Goal: Information Seeking & Learning: Understand process/instructions

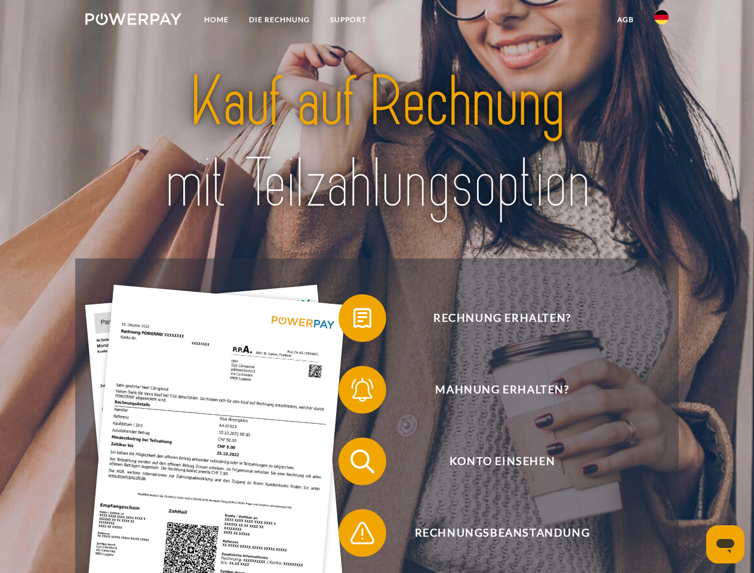
click at [133, 21] on img at bounding box center [133, 19] width 96 height 12
click at [662, 21] on img at bounding box center [662, 17] width 14 height 14
click at [625, 20] on link "agb" at bounding box center [625, 20] width 37 height 22
click at [354, 321] on span at bounding box center [345, 319] width 60 height 60
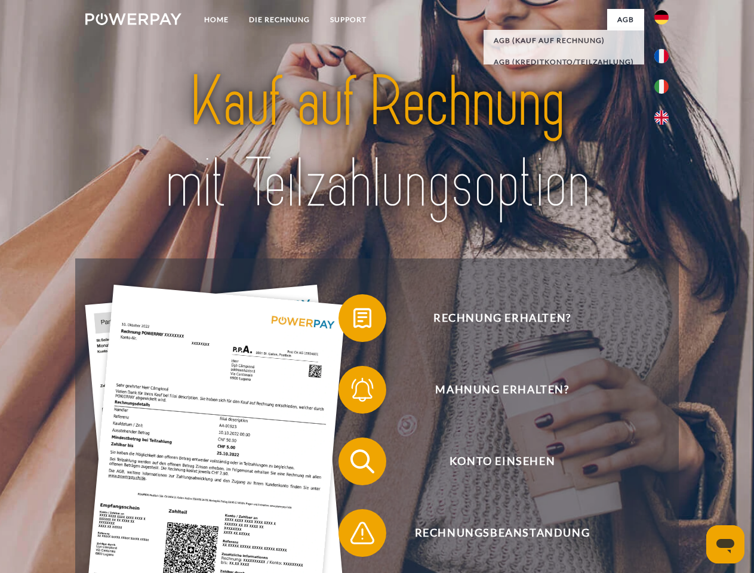
click at [354, 392] on span at bounding box center [345, 390] width 60 height 60
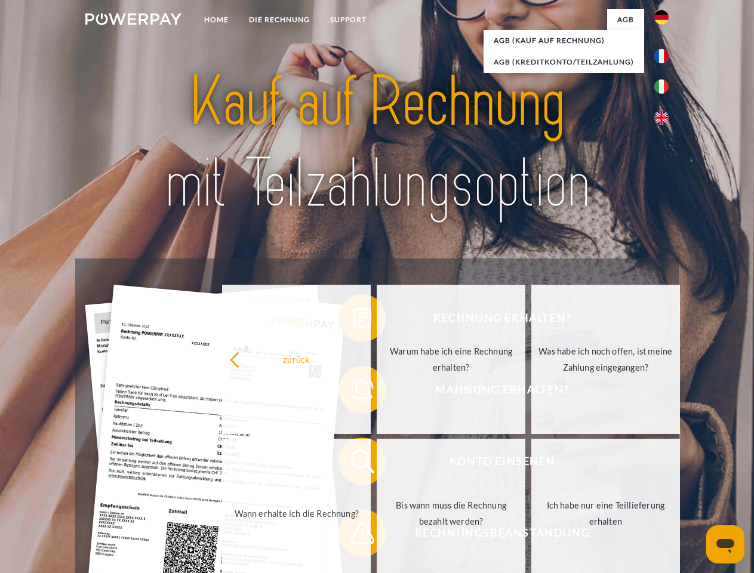
click at [377, 464] on link "Bis wann muss die Rechnung bezahlt werden?" at bounding box center [451, 513] width 149 height 149
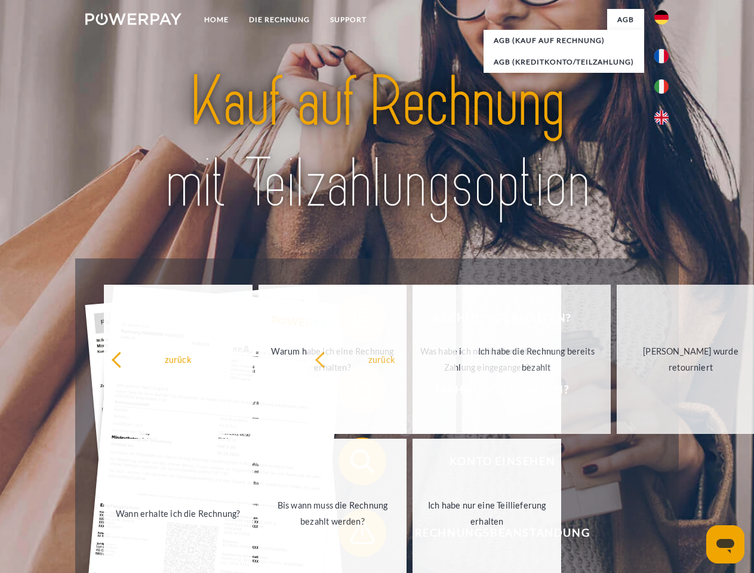
click at [354, 536] on span at bounding box center [345, 534] width 60 height 60
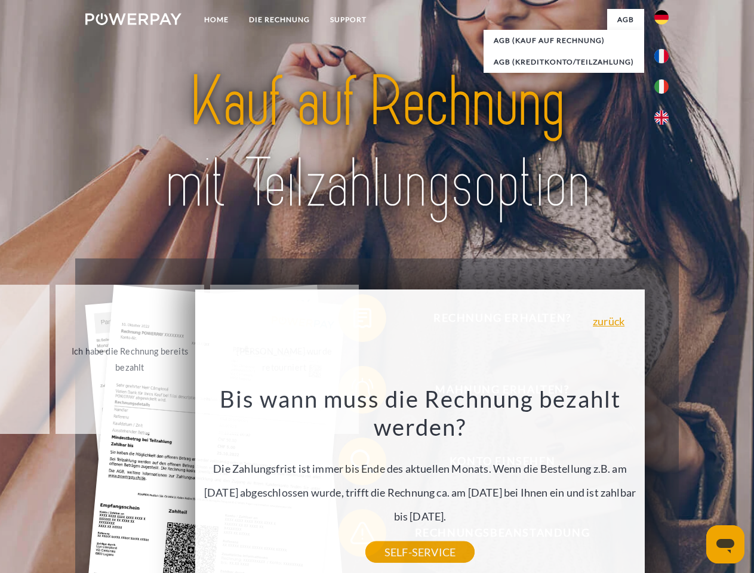
click at [726, 545] on icon "Messaging-Fenster öffnen" at bounding box center [726, 546] width 18 height 14
